Goal: Information Seeking & Learning: Learn about a topic

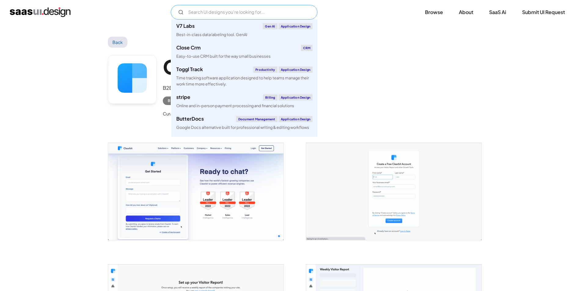
click at [218, 16] on input "Email Form" at bounding box center [244, 12] width 147 height 15
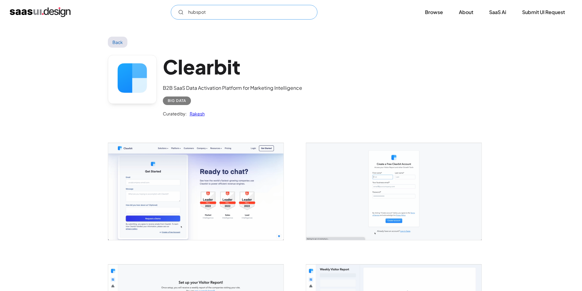
click at [205, 12] on input "hubspot" at bounding box center [244, 12] width 147 height 15
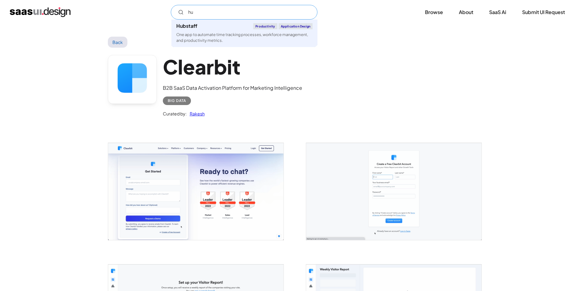
type input "h"
type input "s"
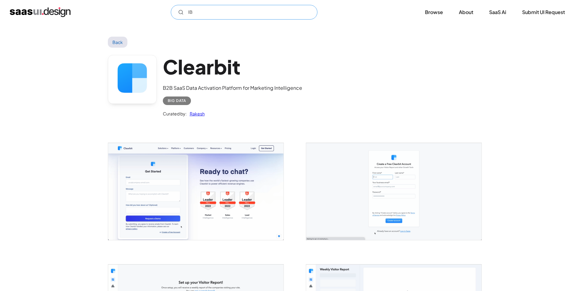
type input "I"
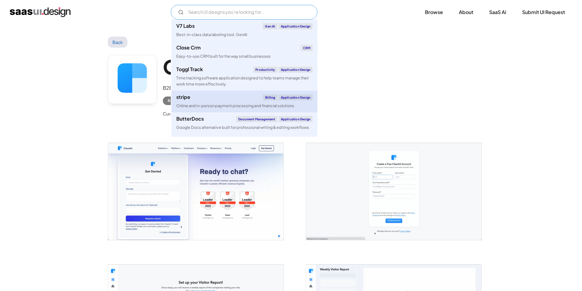
click at [199, 98] on div "stripe Billing Application Design" at bounding box center [244, 97] width 136 height 6
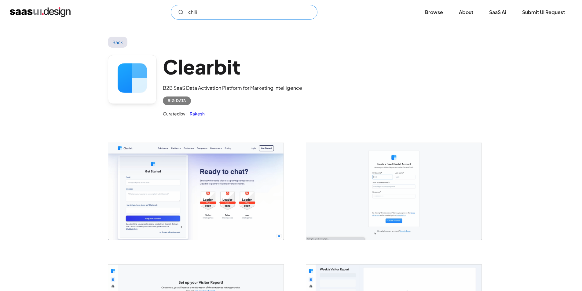
type input "chilli"
click at [59, 13] on img "home" at bounding box center [40, 12] width 61 height 10
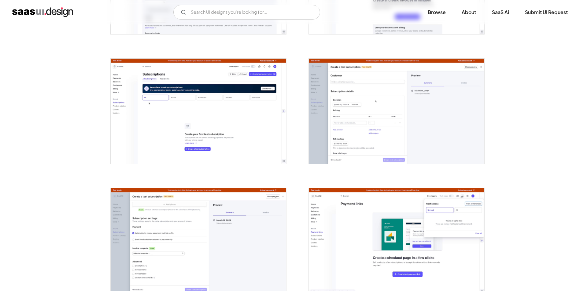
scroll to position [1253, 0]
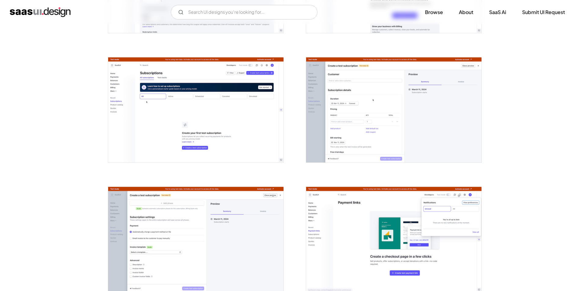
click at [180, 110] on img "open lightbox" at bounding box center [195, 109] width 175 height 105
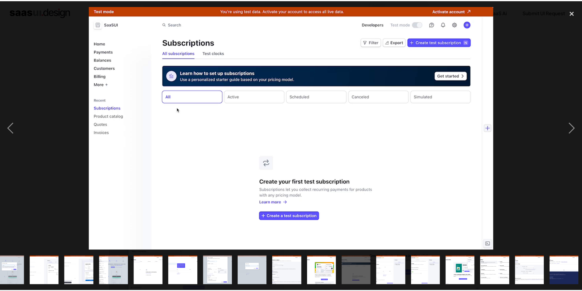
scroll to position [0, 292]
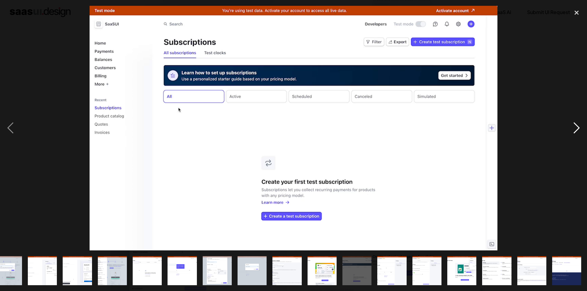
click at [581, 128] on div "next image" at bounding box center [576, 128] width 21 height 245
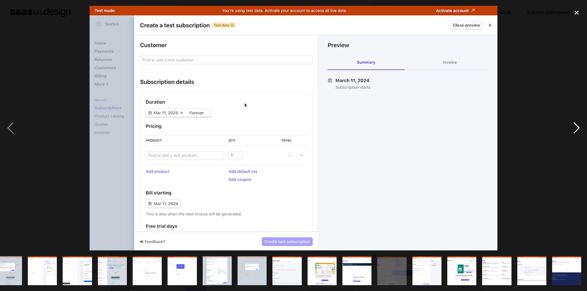
click at [575, 126] on div "next image" at bounding box center [576, 128] width 21 height 245
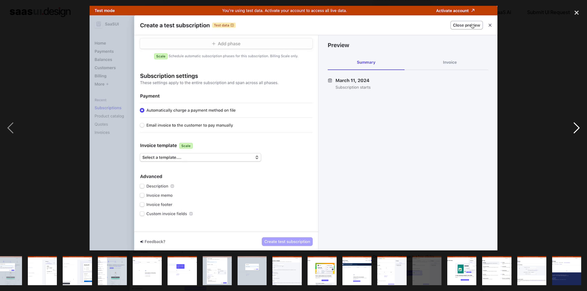
click at [575, 126] on div "next image" at bounding box center [576, 128] width 21 height 245
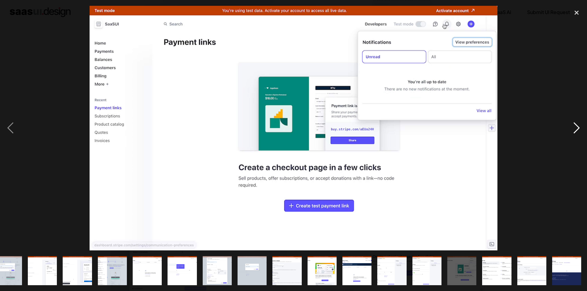
click at [575, 126] on div "next image" at bounding box center [576, 128] width 21 height 245
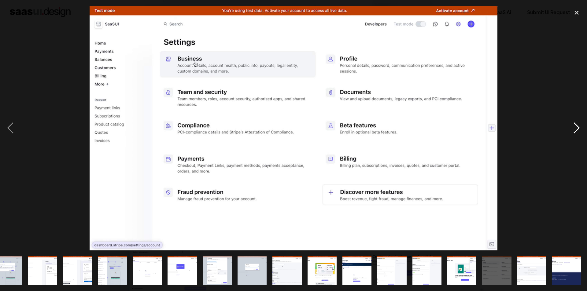
click at [575, 126] on div "next image" at bounding box center [576, 128] width 21 height 245
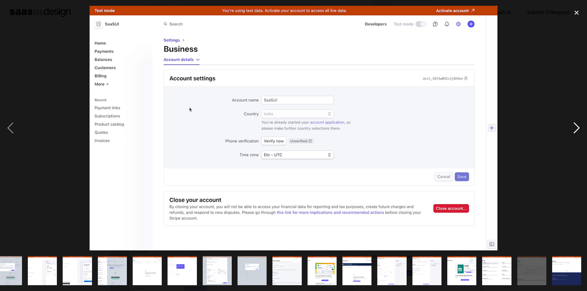
click at [575, 126] on div "next image" at bounding box center [576, 128] width 21 height 245
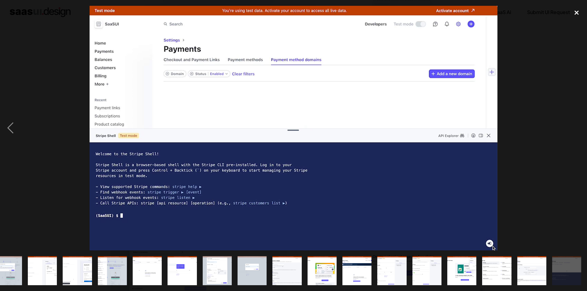
click at [574, 15] on div "close lightbox" at bounding box center [576, 12] width 21 height 13
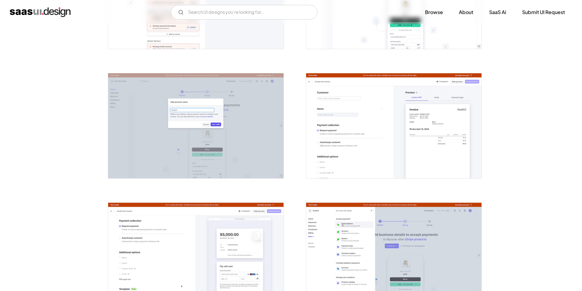
scroll to position [452, 0]
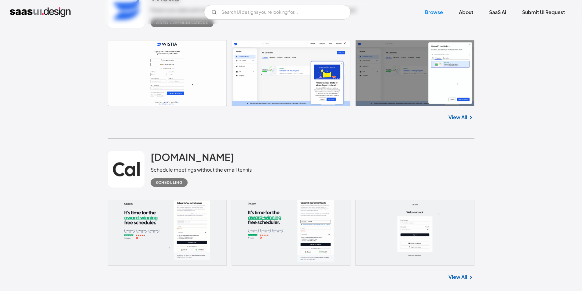
scroll to position [7577, 0]
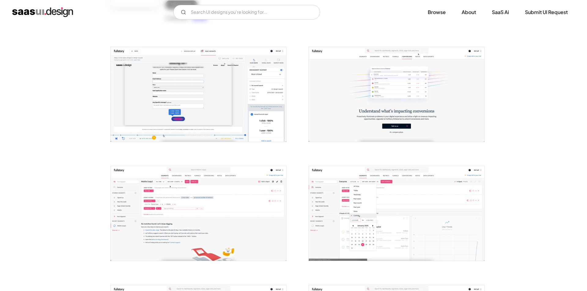
scroll to position [214, 0]
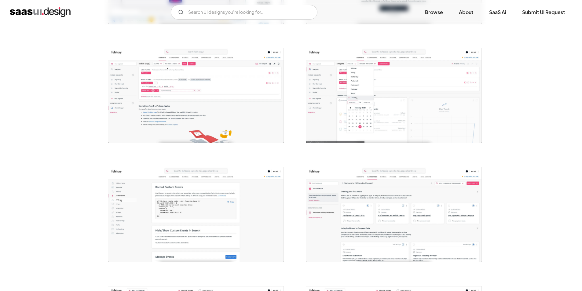
click at [373, 98] on img "open lightbox" at bounding box center [393, 95] width 175 height 95
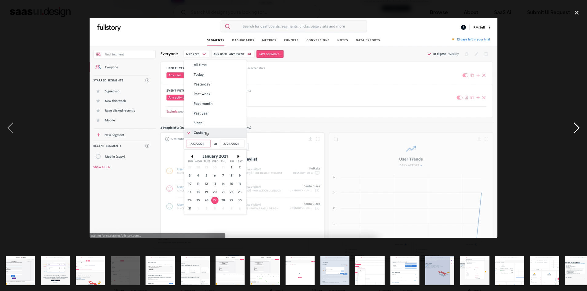
click at [576, 128] on div "next image" at bounding box center [576, 128] width 21 height 245
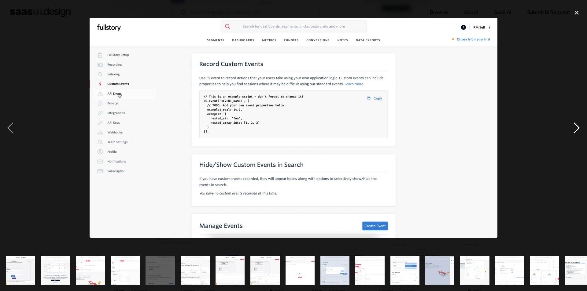
click at [576, 128] on div "next image" at bounding box center [576, 128] width 21 height 245
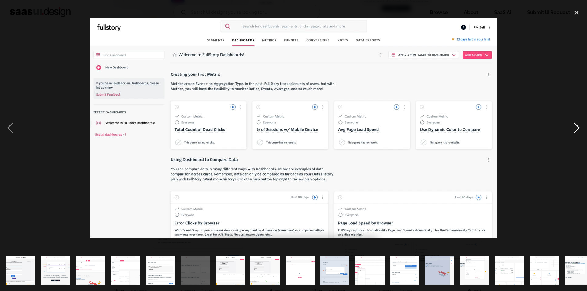
click at [576, 128] on div "next image" at bounding box center [576, 128] width 21 height 245
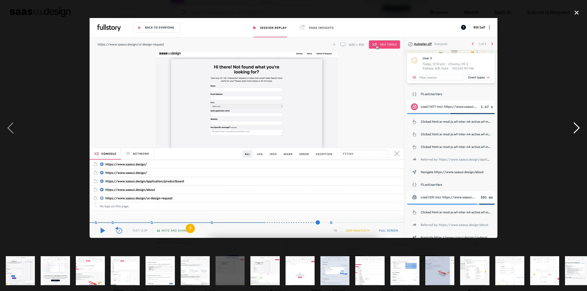
click at [576, 128] on div "next image" at bounding box center [576, 128] width 21 height 245
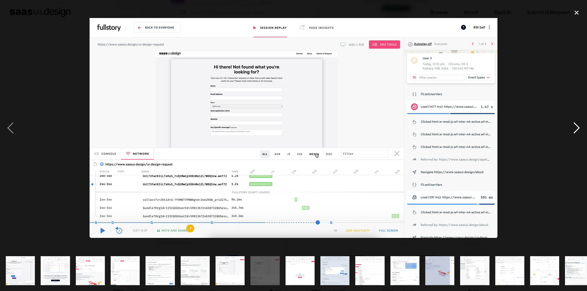
click at [576, 128] on div "next image" at bounding box center [576, 128] width 21 height 245
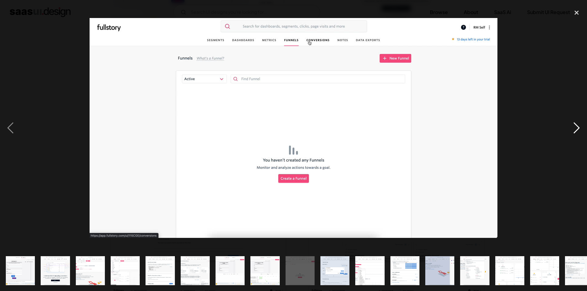
click at [576, 128] on div "next image" at bounding box center [576, 128] width 21 height 245
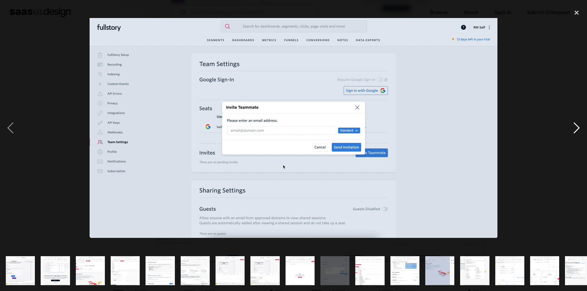
click at [576, 128] on div "next image" at bounding box center [576, 128] width 21 height 245
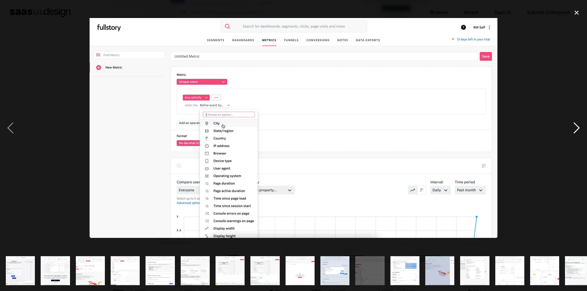
click at [576, 128] on div "next image" at bounding box center [576, 128] width 21 height 245
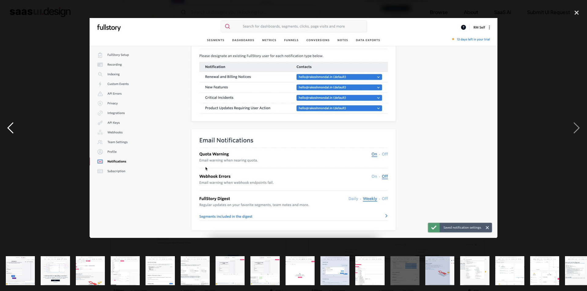
click at [11, 130] on div "previous image" at bounding box center [10, 128] width 21 height 245
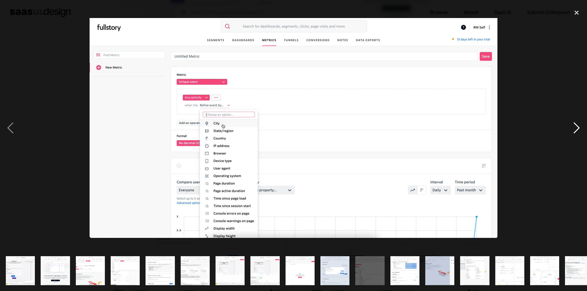
click at [575, 127] on div "next image" at bounding box center [576, 128] width 21 height 245
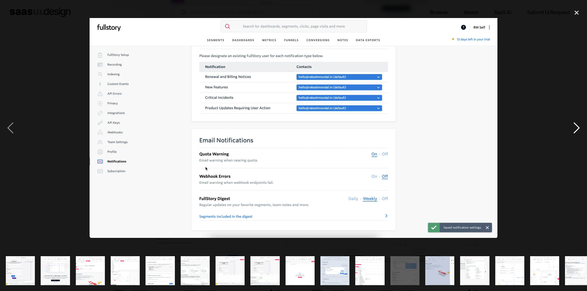
click at [575, 127] on div "next image" at bounding box center [576, 128] width 21 height 245
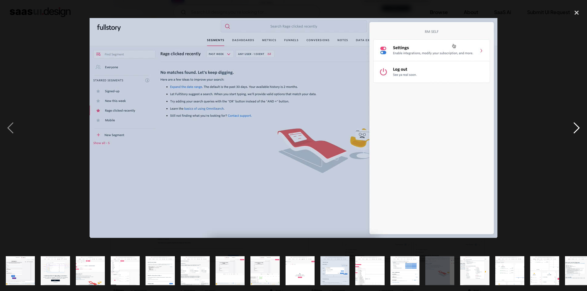
click at [575, 127] on div "next image" at bounding box center [576, 128] width 21 height 245
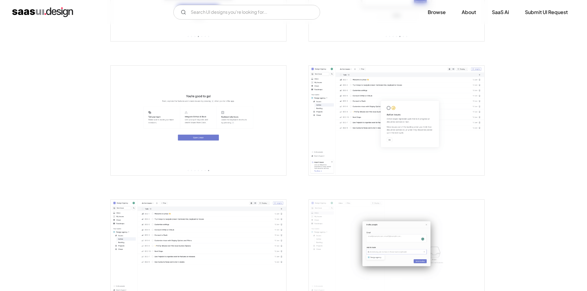
scroll to position [611, 0]
click at [368, 110] on img "open lightbox" at bounding box center [393, 123] width 175 height 110
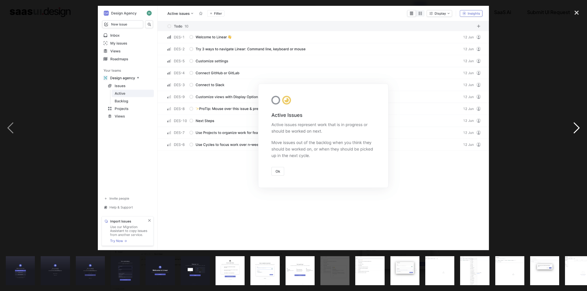
click at [575, 129] on div "next image" at bounding box center [576, 128] width 21 height 245
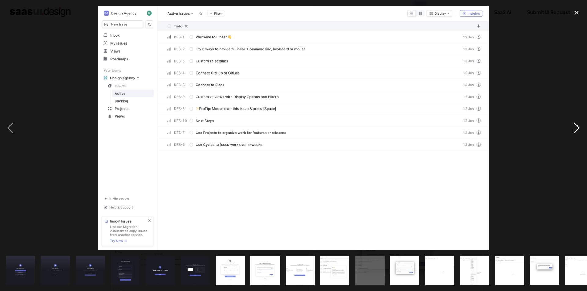
click at [575, 129] on div "next image" at bounding box center [576, 128] width 21 height 245
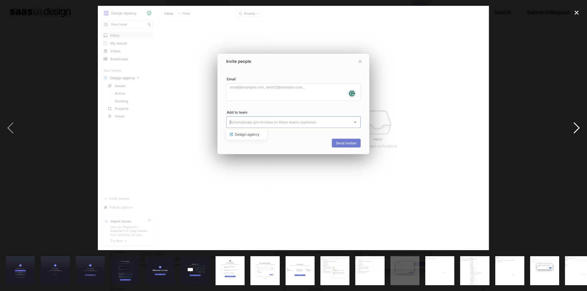
click at [575, 129] on div "next image" at bounding box center [576, 128] width 21 height 245
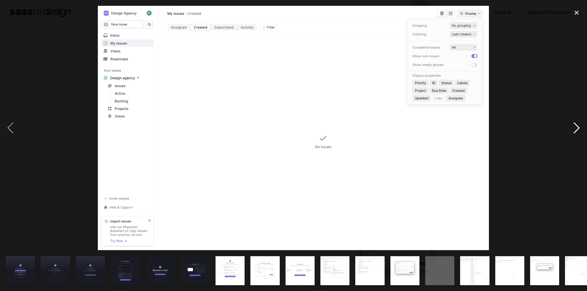
click at [575, 129] on div "next image" at bounding box center [576, 128] width 21 height 245
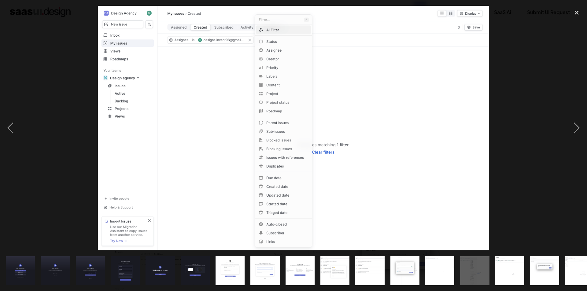
click at [521, 2] on div at bounding box center [293, 145] width 587 height 291
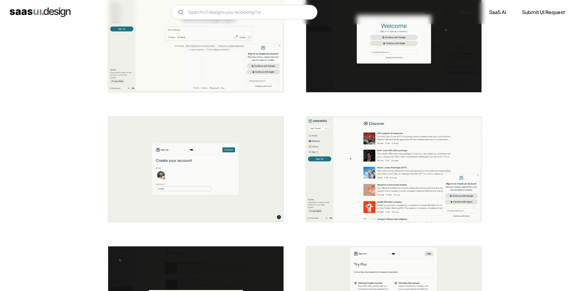
scroll to position [214, 0]
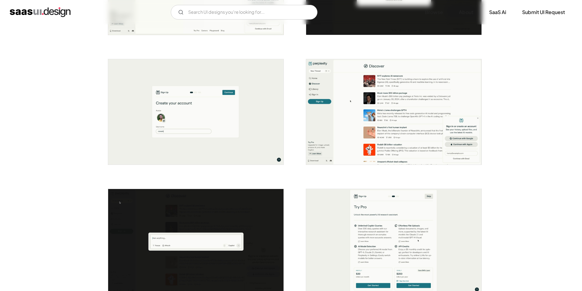
click at [371, 98] on img "open lightbox" at bounding box center [393, 111] width 175 height 105
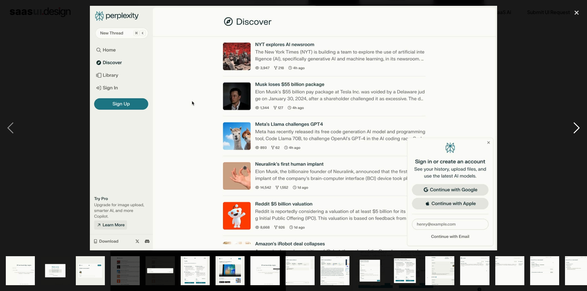
click at [577, 127] on div "next image" at bounding box center [576, 128] width 21 height 245
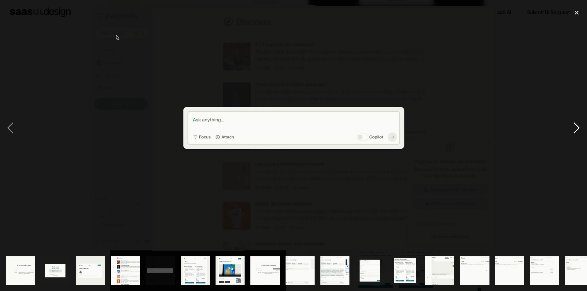
click at [577, 127] on div "next image" at bounding box center [576, 128] width 21 height 245
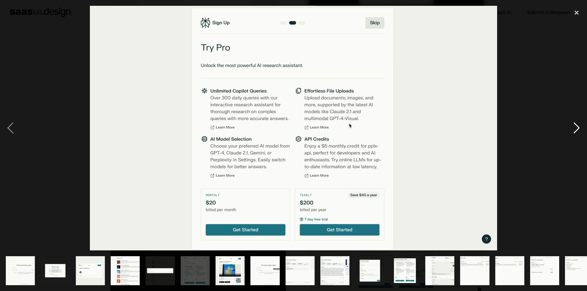
click at [577, 127] on div "next image" at bounding box center [576, 128] width 21 height 245
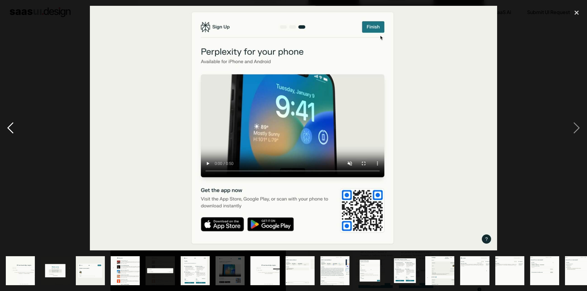
click at [10, 125] on div "previous image" at bounding box center [10, 128] width 21 height 245
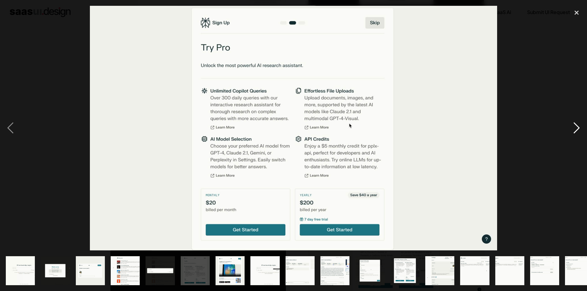
click at [570, 130] on div "next image" at bounding box center [576, 128] width 21 height 245
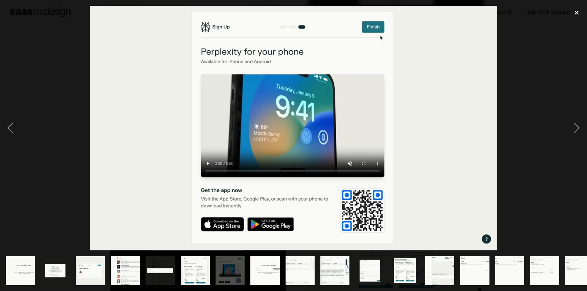
click at [573, 13] on div "close lightbox" at bounding box center [576, 12] width 21 height 13
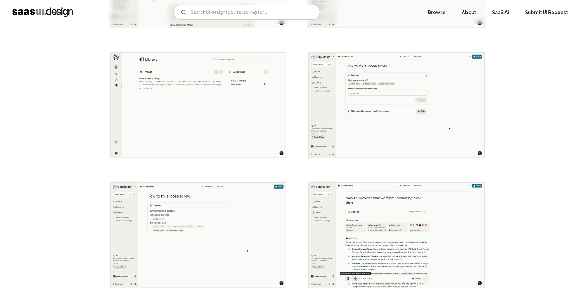
scroll to position [1069, 0]
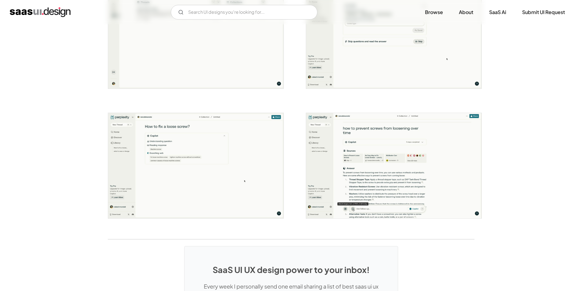
click at [357, 177] on img "open lightbox" at bounding box center [393, 165] width 175 height 105
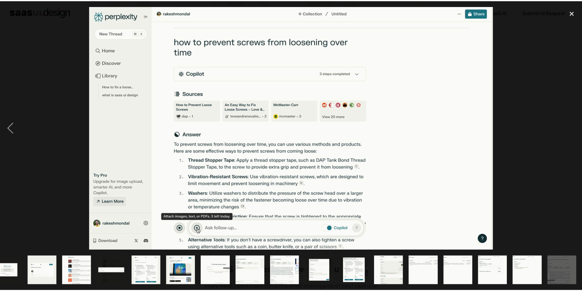
scroll to position [0, 48]
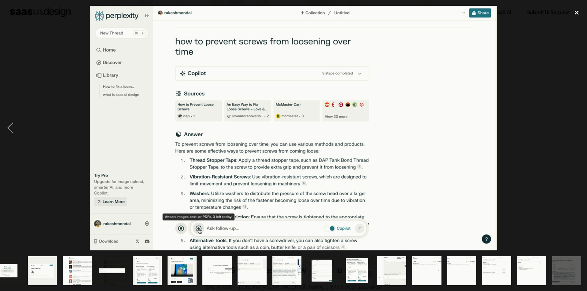
click at [576, 15] on div "close lightbox" at bounding box center [576, 12] width 21 height 13
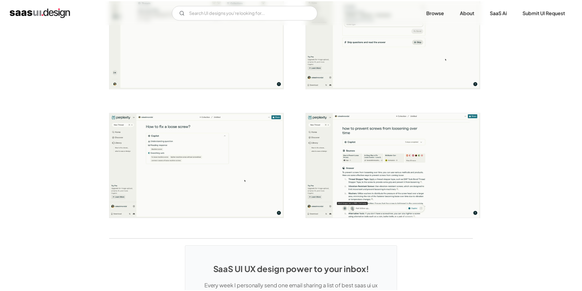
scroll to position [0, 0]
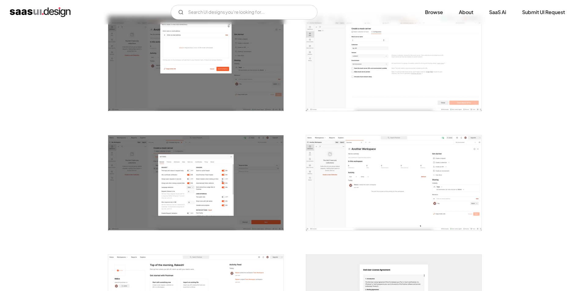
scroll to position [855, 0]
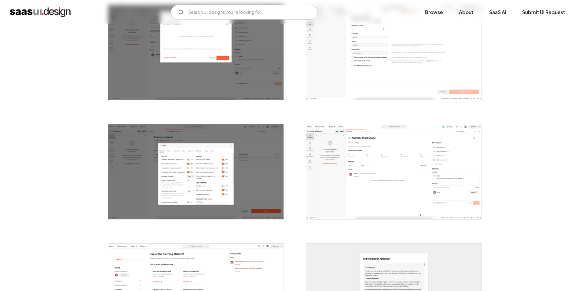
click at [385, 186] on img "open lightbox" at bounding box center [393, 171] width 175 height 95
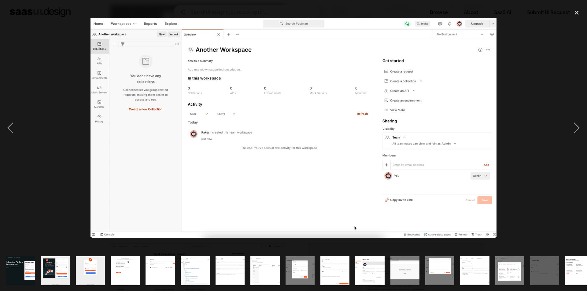
click at [515, 6] on div at bounding box center [293, 128] width 587 height 245
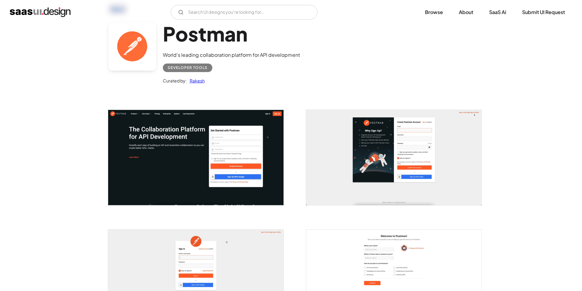
scroll to position [0, 0]
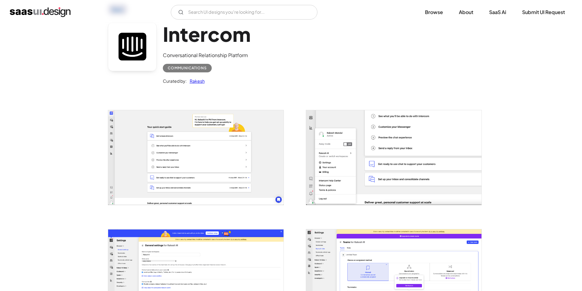
scroll to position [122, 0]
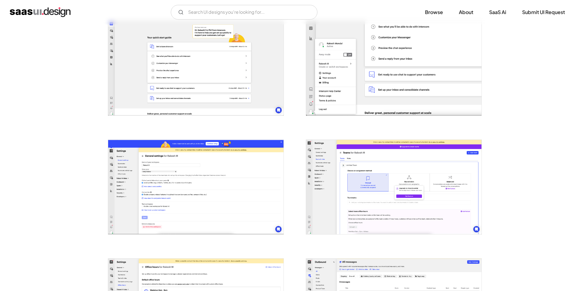
click at [364, 80] on img "open lightbox" at bounding box center [393, 68] width 175 height 94
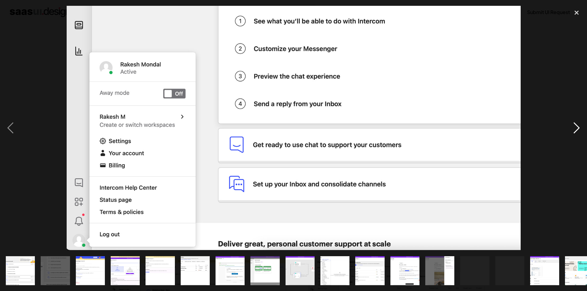
click at [575, 121] on div "next image" at bounding box center [576, 128] width 21 height 245
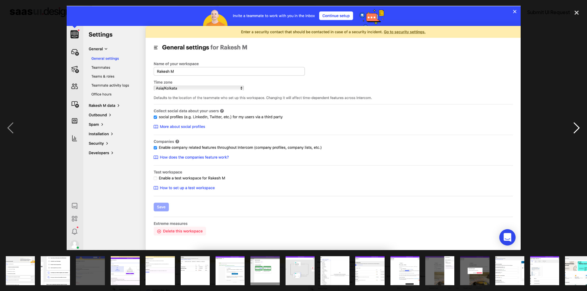
click at [575, 121] on div "next image" at bounding box center [576, 128] width 21 height 245
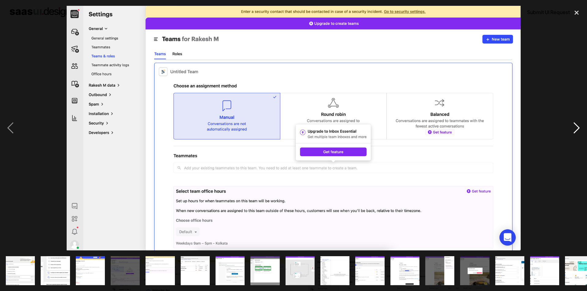
click at [575, 121] on div "next image" at bounding box center [576, 128] width 21 height 245
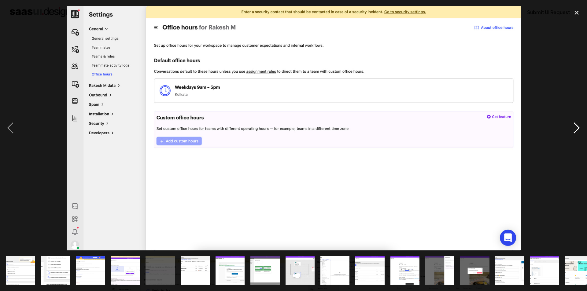
click at [575, 121] on div "next image" at bounding box center [576, 128] width 21 height 245
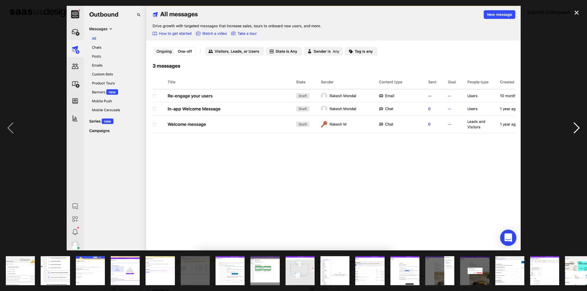
click at [570, 131] on div "next image" at bounding box center [576, 128] width 21 height 245
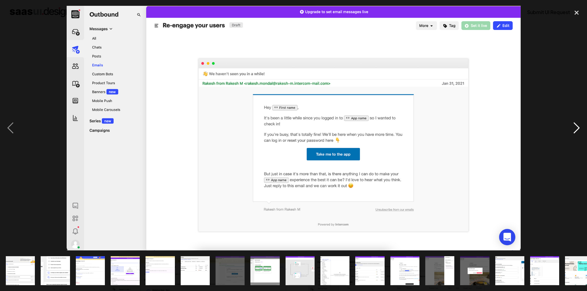
click at [570, 131] on div "next image" at bounding box center [576, 128] width 21 height 245
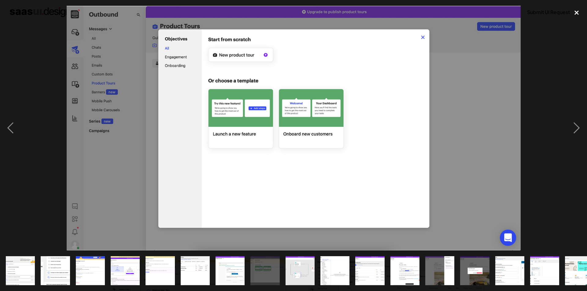
click at [574, 13] on div "close lightbox" at bounding box center [576, 12] width 21 height 13
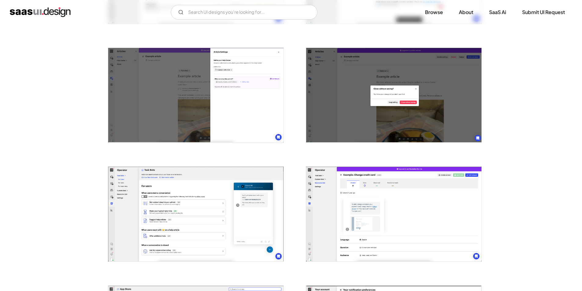
scroll to position [855, 0]
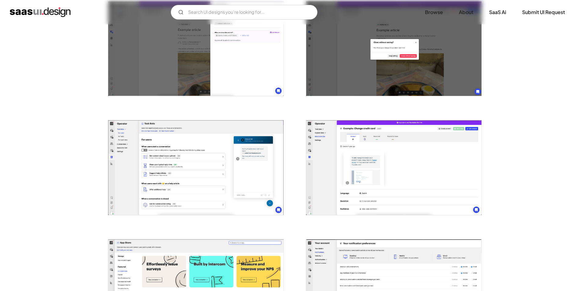
click at [203, 188] on img "open lightbox" at bounding box center [195, 167] width 175 height 94
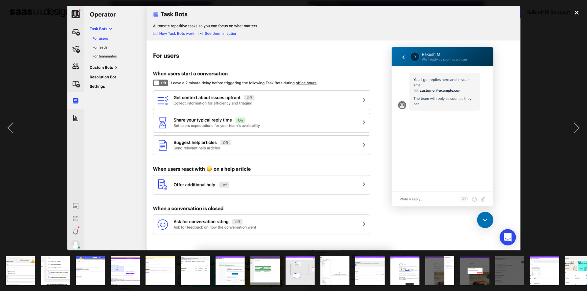
click at [574, 16] on div "close lightbox" at bounding box center [576, 12] width 21 height 13
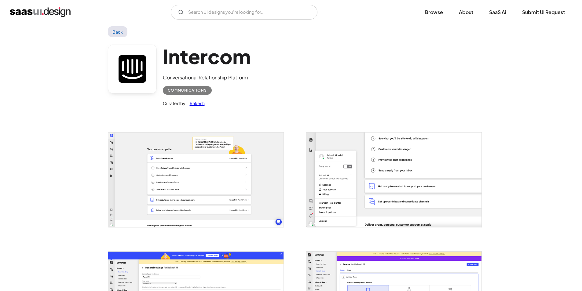
scroll to position [0, 0]
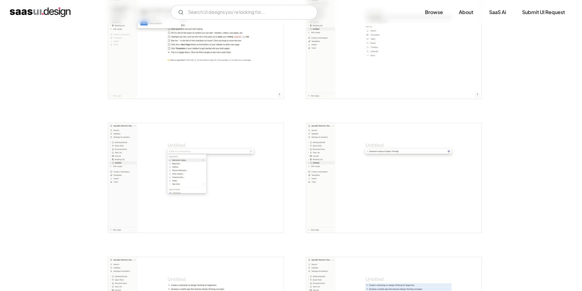
scroll to position [611, 0]
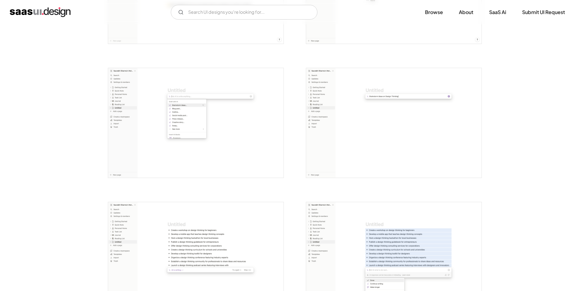
click at [181, 126] on img "open lightbox" at bounding box center [195, 123] width 175 height 110
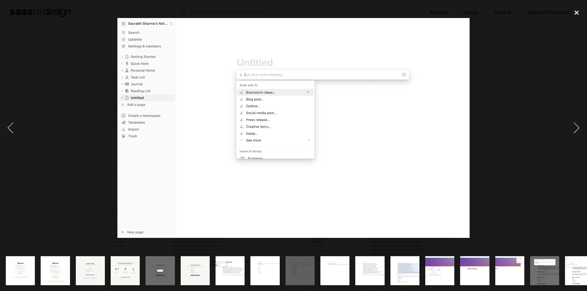
click at [576, 10] on div "close lightbox" at bounding box center [576, 12] width 21 height 13
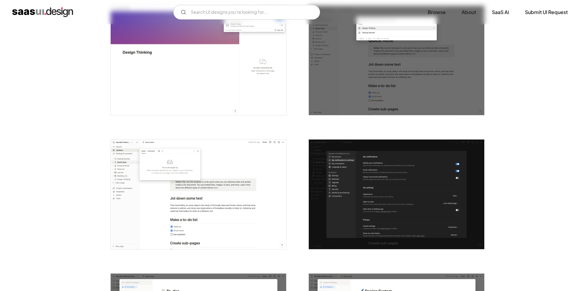
scroll to position [1222, 0]
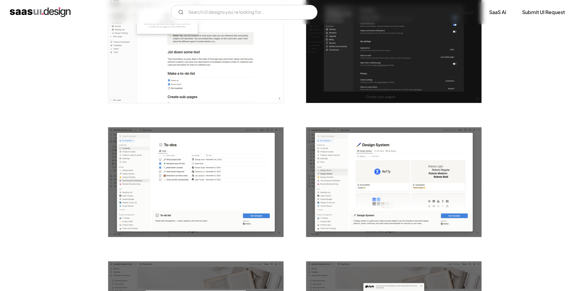
click at [160, 191] on img "open lightbox" at bounding box center [195, 182] width 175 height 110
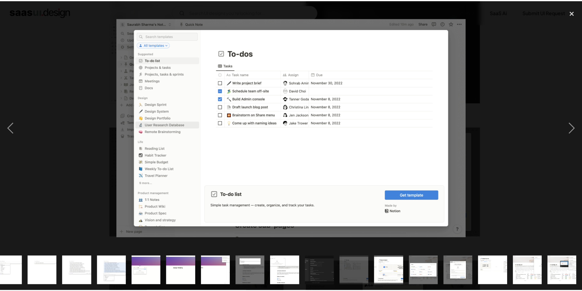
scroll to position [0, 292]
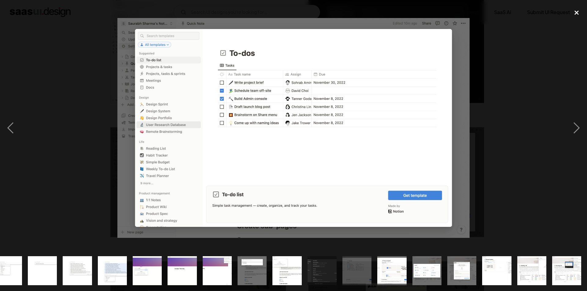
click at [575, 13] on div "close lightbox" at bounding box center [576, 12] width 21 height 13
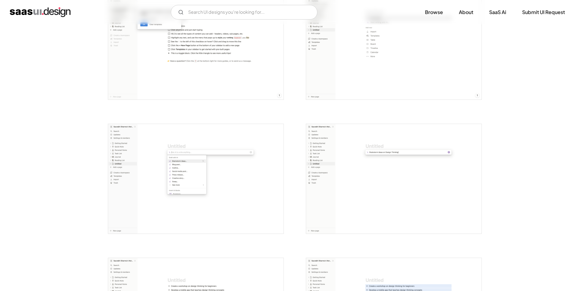
scroll to position [550, 0]
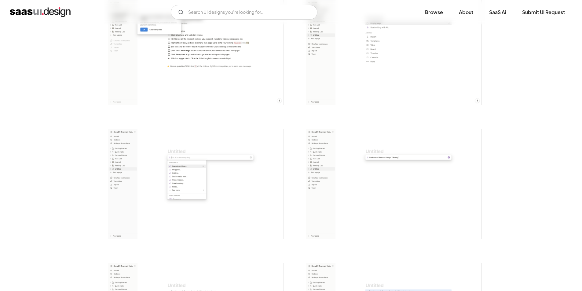
click at [332, 176] on img "open lightbox" at bounding box center [393, 184] width 175 height 110
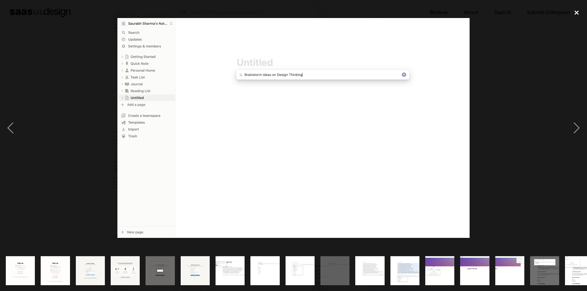
click at [576, 11] on div "close lightbox" at bounding box center [576, 12] width 21 height 13
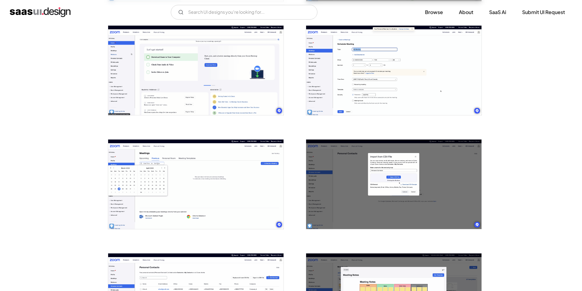
scroll to position [458, 0]
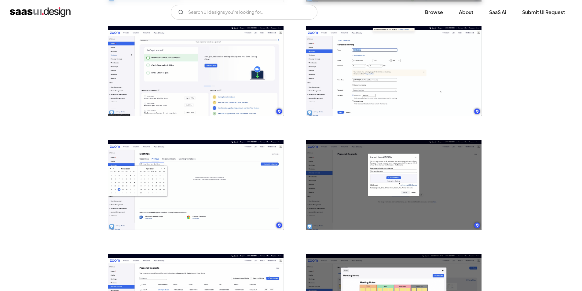
click at [170, 85] on img "open lightbox" at bounding box center [195, 71] width 175 height 90
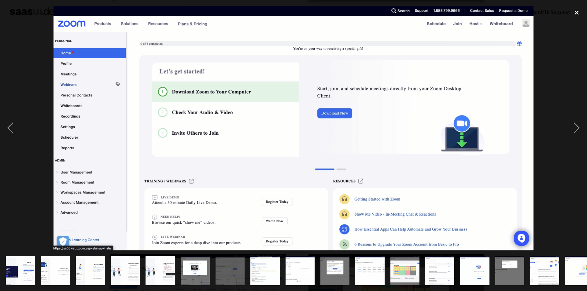
click at [576, 11] on div "close lightbox" at bounding box center [576, 12] width 21 height 13
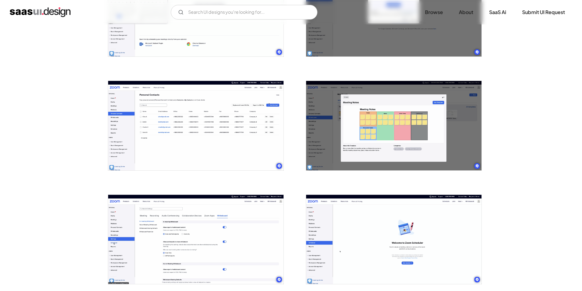
scroll to position [642, 0]
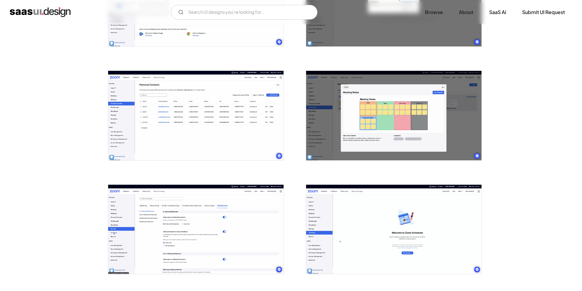
click at [185, 125] on img "open lightbox" at bounding box center [195, 116] width 175 height 90
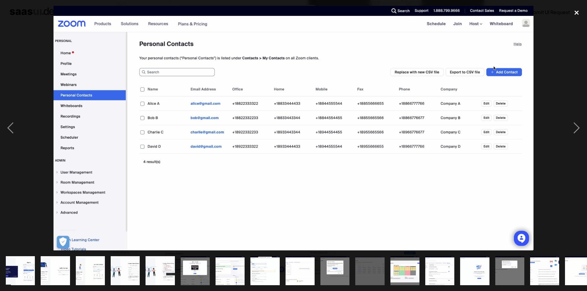
click at [575, 14] on div "close lightbox" at bounding box center [576, 12] width 21 height 13
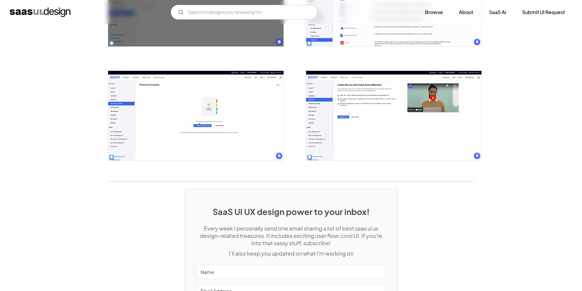
scroll to position [921, 0]
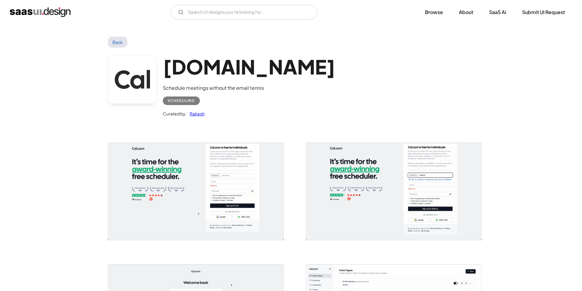
click at [369, 183] on img "open lightbox" at bounding box center [393, 191] width 175 height 97
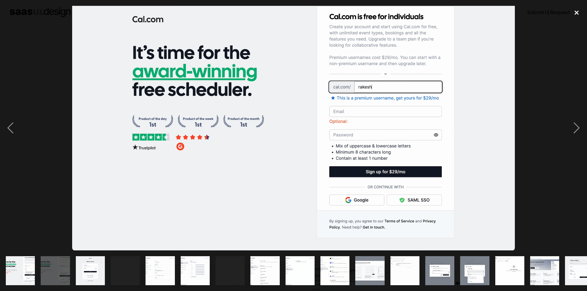
click at [576, 12] on div "close lightbox" at bounding box center [576, 12] width 21 height 13
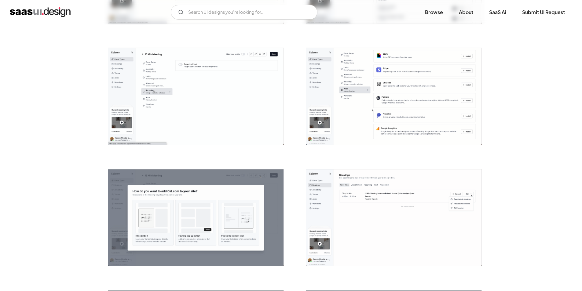
scroll to position [458, 0]
